Goal: Check status: Check status

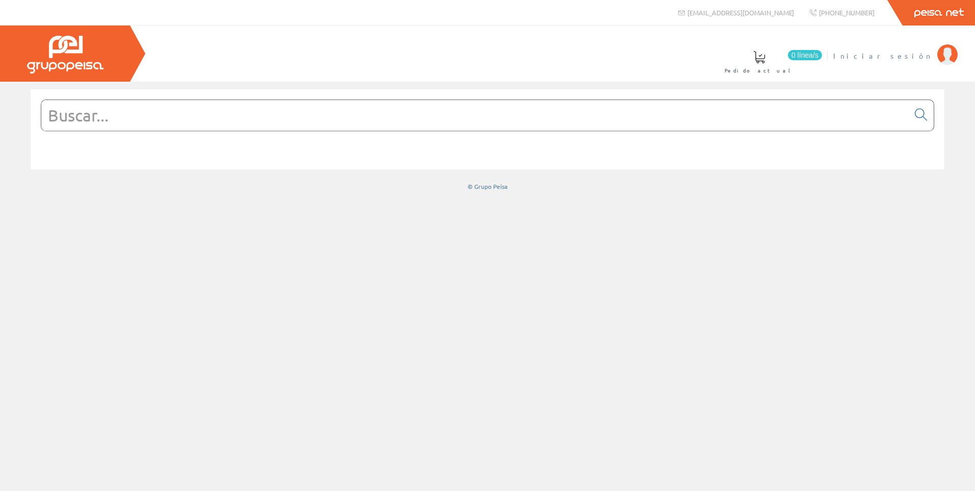
click at [901, 55] on span "Iniciar sesión" at bounding box center [883, 56] width 99 height 10
click at [872, 55] on span "[PERSON_NAME] ELECTRI.2008 S.L" at bounding box center [827, 56] width 210 height 10
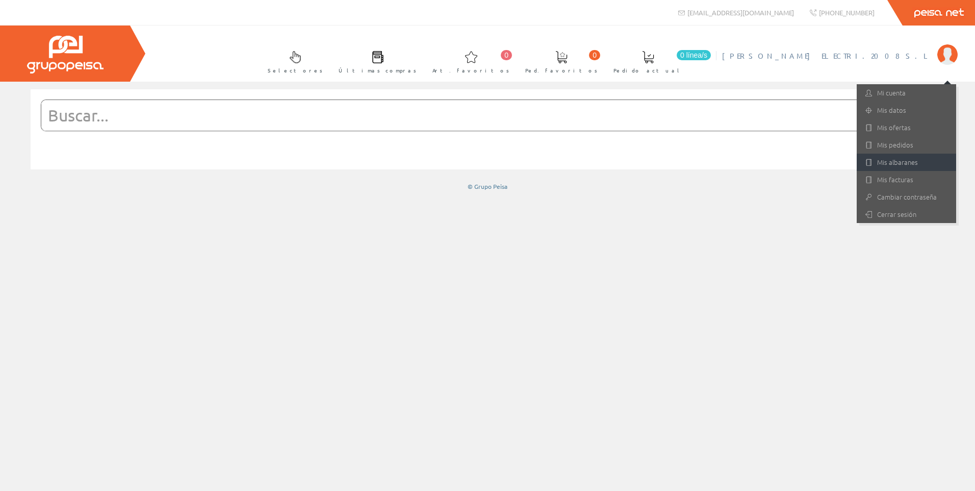
click at [907, 164] on link "Mis albaranes" at bounding box center [906, 162] width 99 height 17
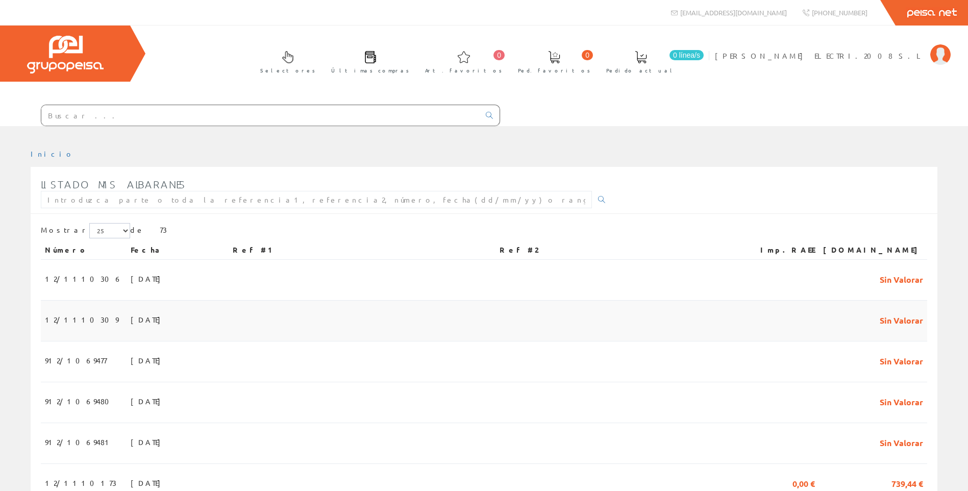
click at [906, 321] on span "Sin Valorar" at bounding box center [900, 319] width 43 height 17
click at [903, 444] on span "Sin Valorar" at bounding box center [900, 441] width 43 height 17
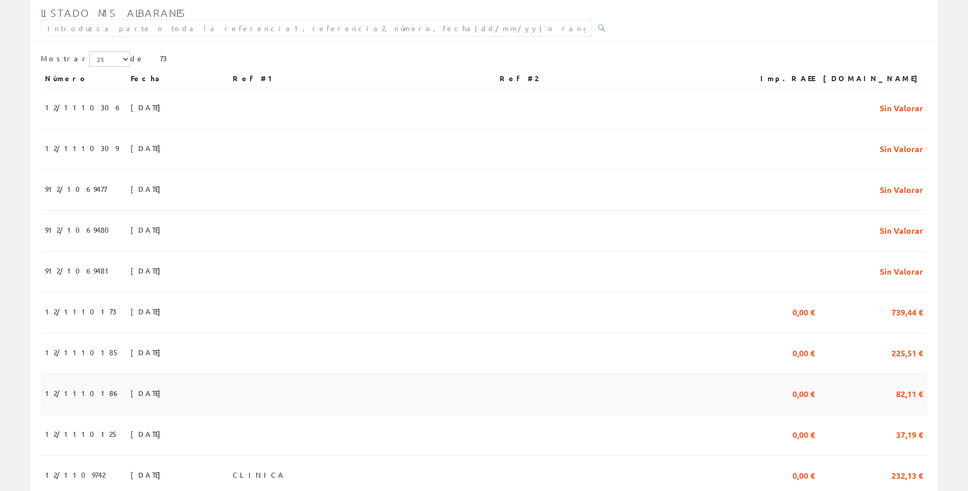
scroll to position [204, 0]
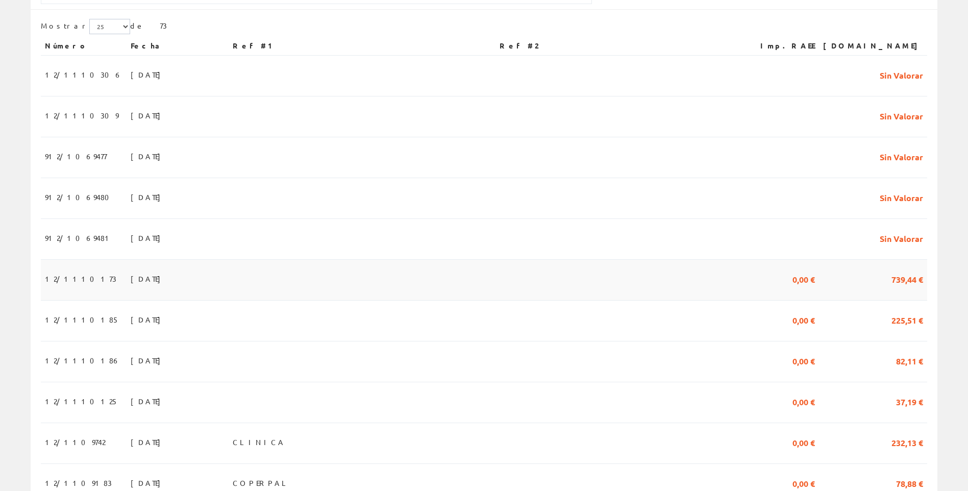
click at [913, 283] on span "739,44 €" at bounding box center [907, 278] width 32 height 17
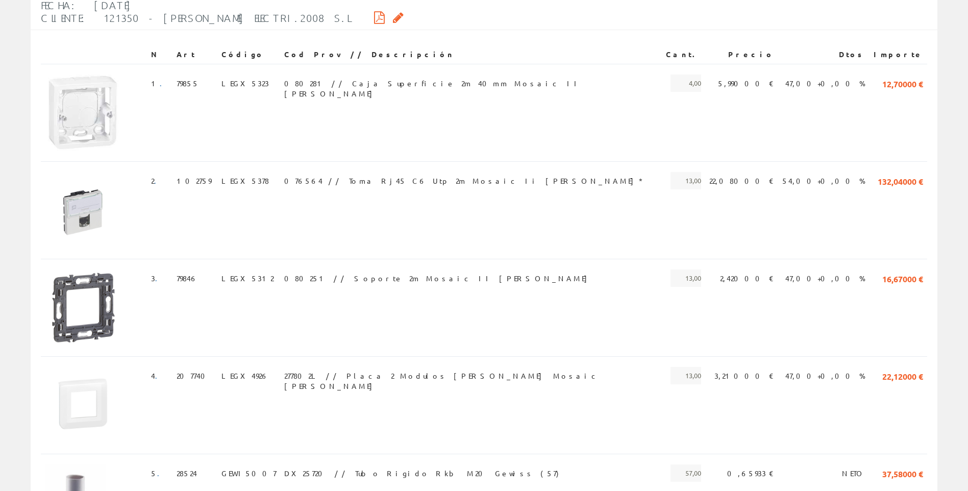
scroll to position [187, 0]
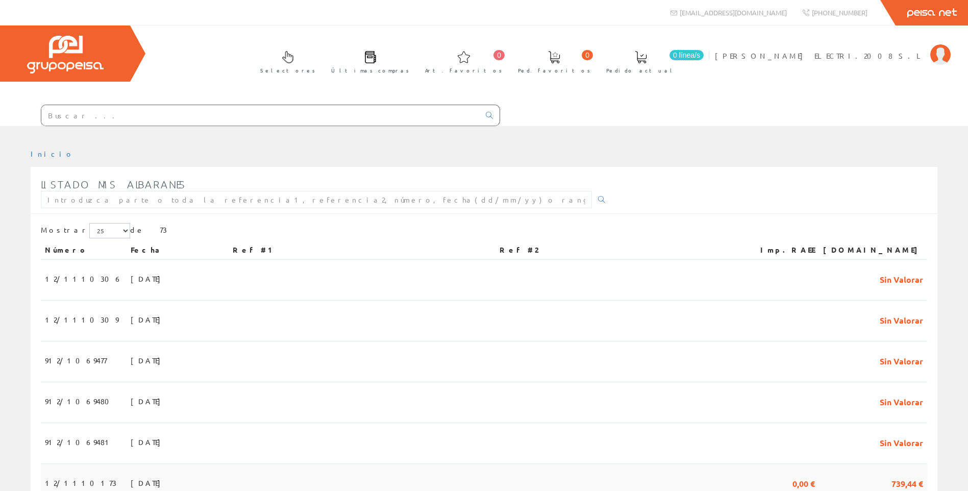
scroll to position [204, 0]
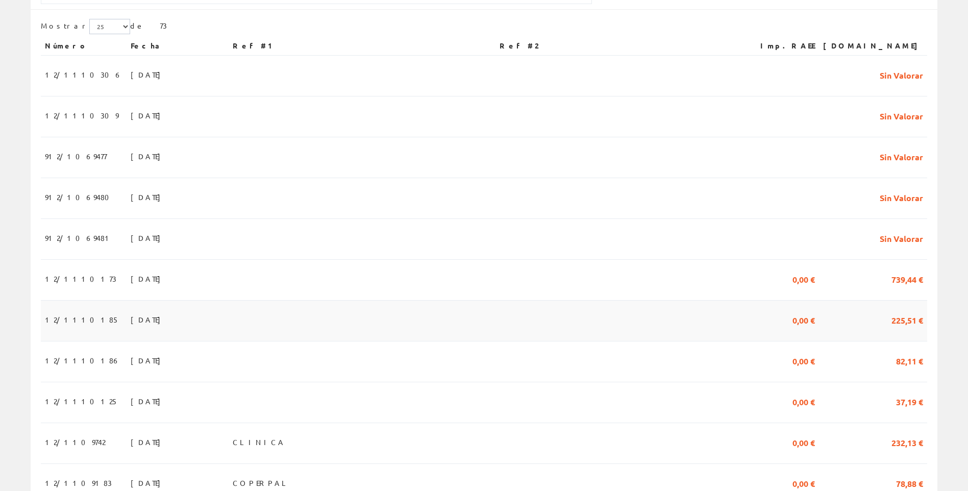
click at [913, 322] on span "225,51 €" at bounding box center [907, 319] width 32 height 17
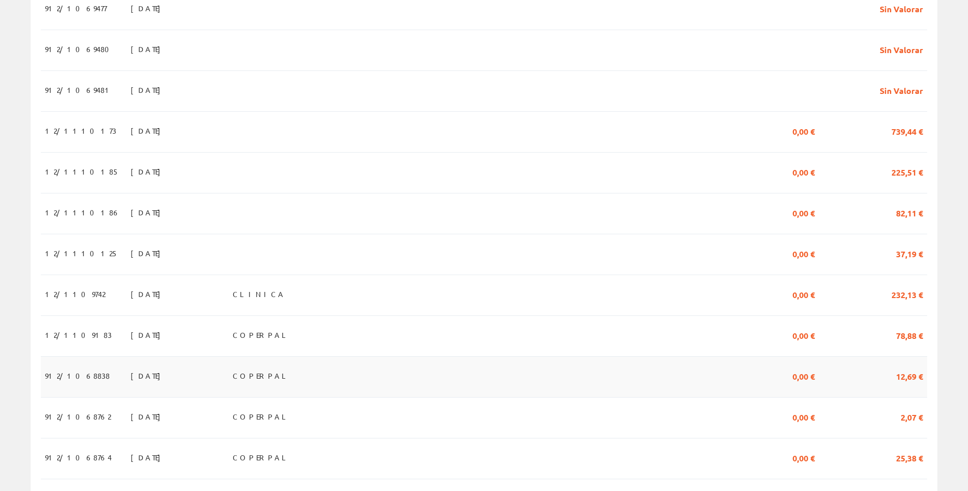
scroll to position [357, 0]
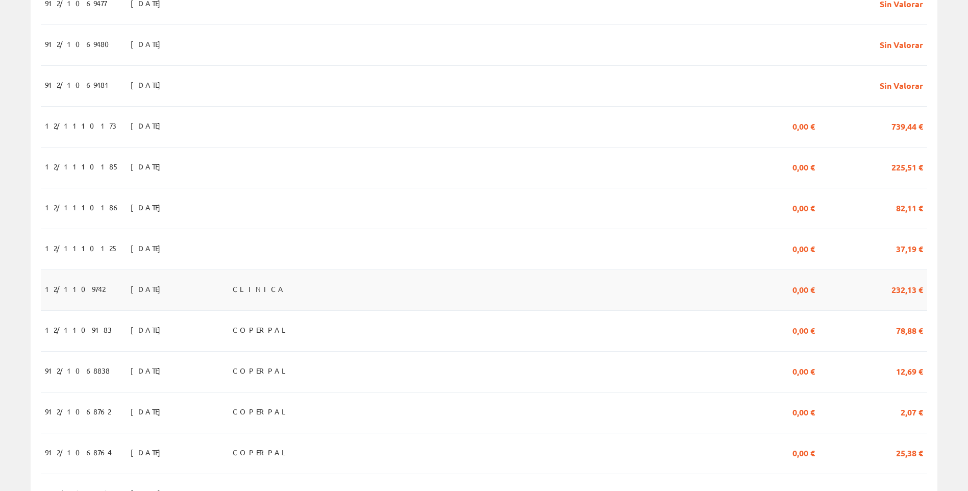
click at [902, 292] on span "232,13 €" at bounding box center [907, 288] width 32 height 17
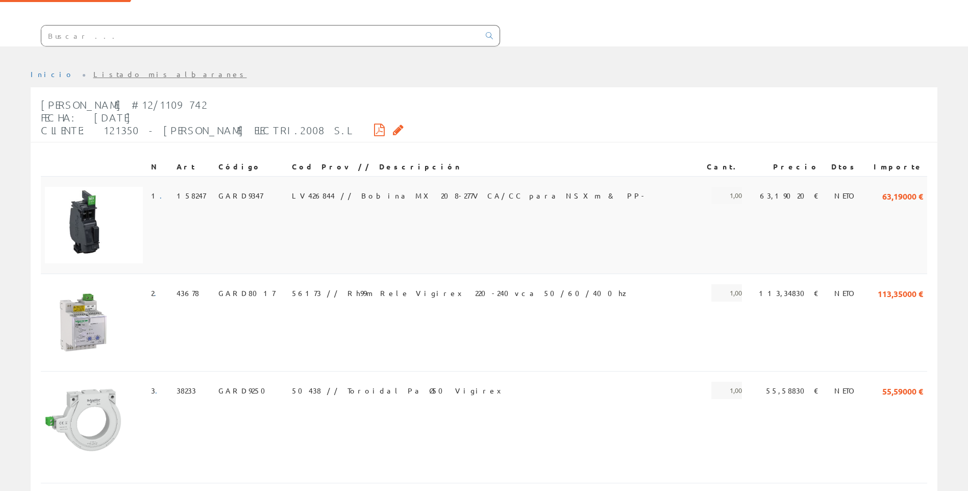
scroll to position [102, 0]
